Goal: Find specific page/section: Find specific page/section

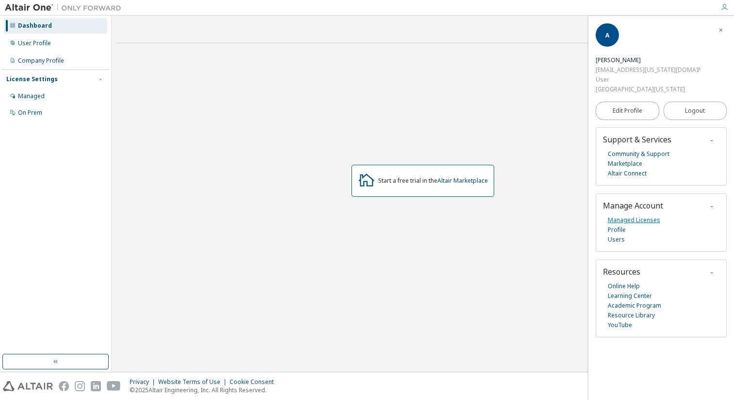
click at [645, 215] on link "Managed Licenses" at bounding box center [634, 220] width 52 height 10
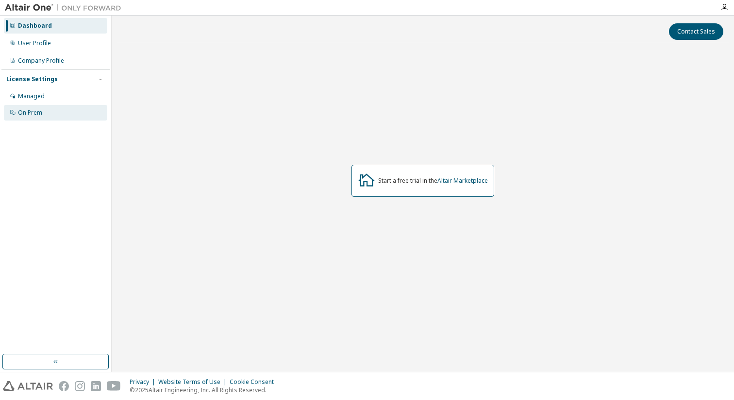
click at [45, 113] on div "On Prem" at bounding box center [55, 113] width 103 height 16
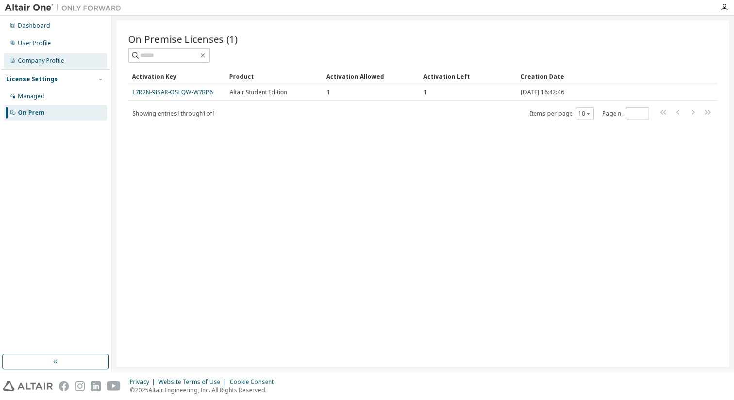
click at [44, 68] on div "Company Profile" at bounding box center [55, 61] width 103 height 16
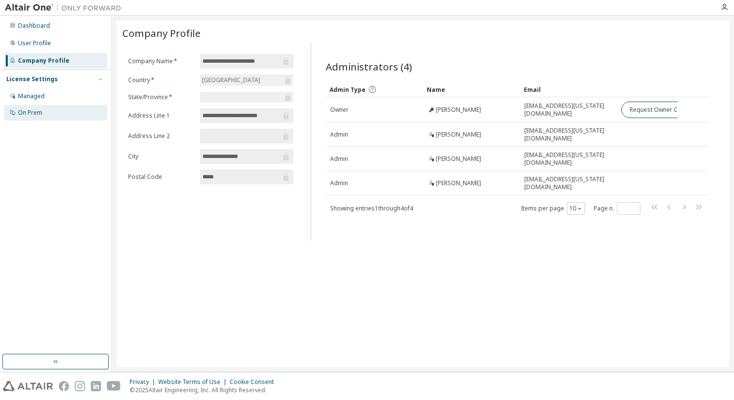
click at [80, 113] on div "On Prem" at bounding box center [55, 113] width 103 height 16
